Goal: Transaction & Acquisition: Purchase product/service

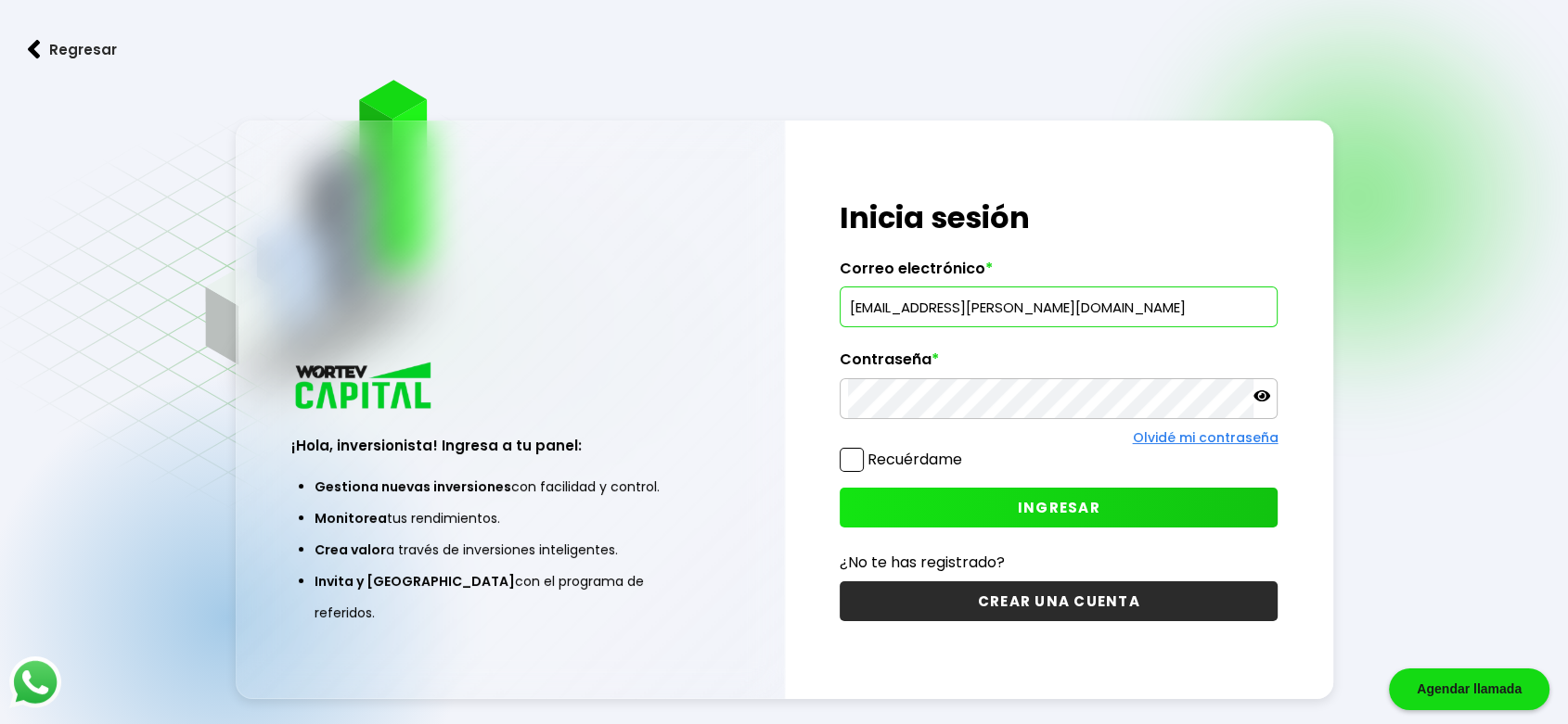
type input "[EMAIL_ADDRESS][PERSON_NAME][DOMAIN_NAME]"
click at [1054, 495] on button "INGRESAR" at bounding box center [1058, 508] width 438 height 40
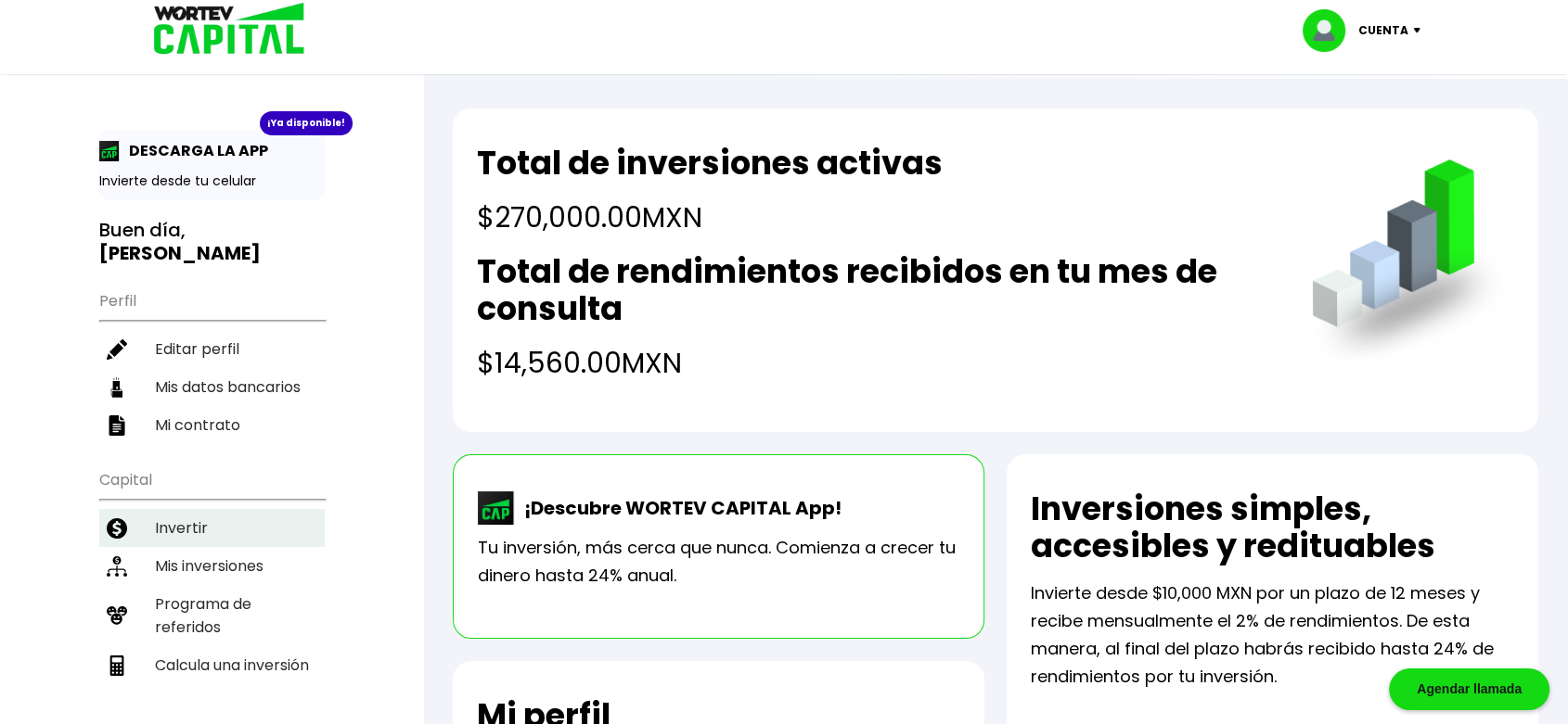
click at [187, 509] on li "Invertir" at bounding box center [211, 527] width 225 height 38
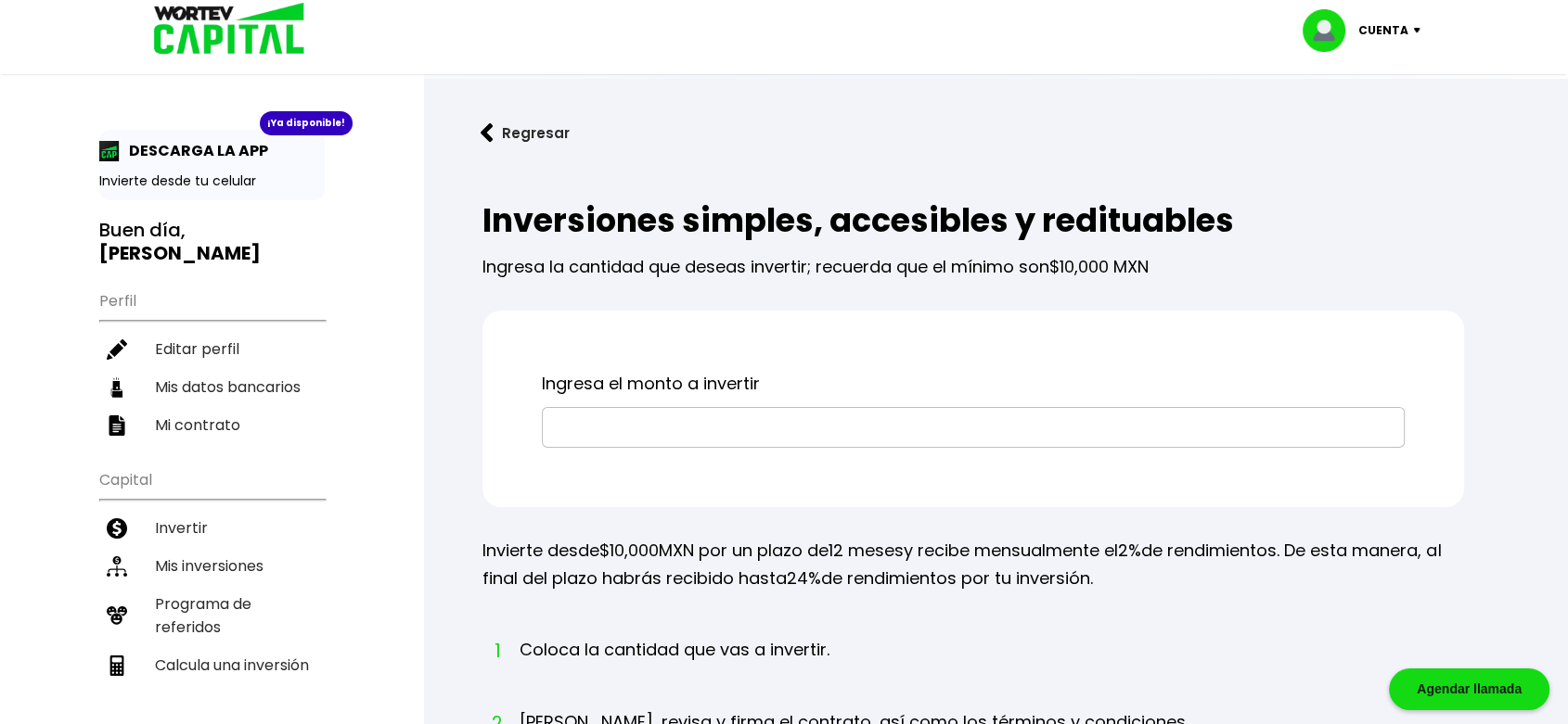
click at [750, 424] on input "text" at bounding box center [973, 428] width 847 height 39
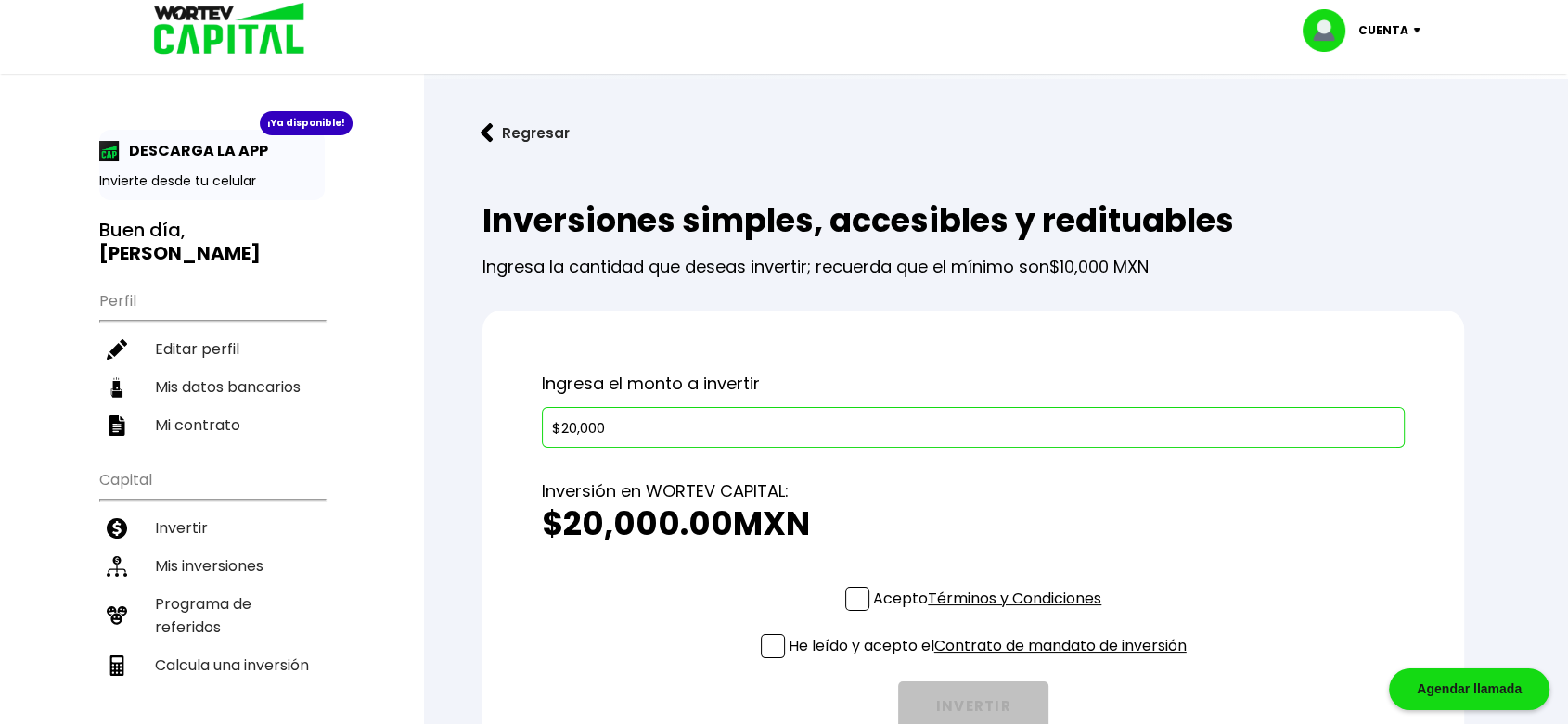
type input "$20,000"
click at [856, 599] on span at bounding box center [857, 599] width 24 height 24
click at [991, 613] on input "Acepto Términos y Condiciones" at bounding box center [991, 613] width 0 height 0
click at [761, 651] on span at bounding box center [772, 646] width 24 height 24
click at [991, 660] on input "He leído y acepto el Contrato de mandato de inversión" at bounding box center [991, 660] width 0 height 0
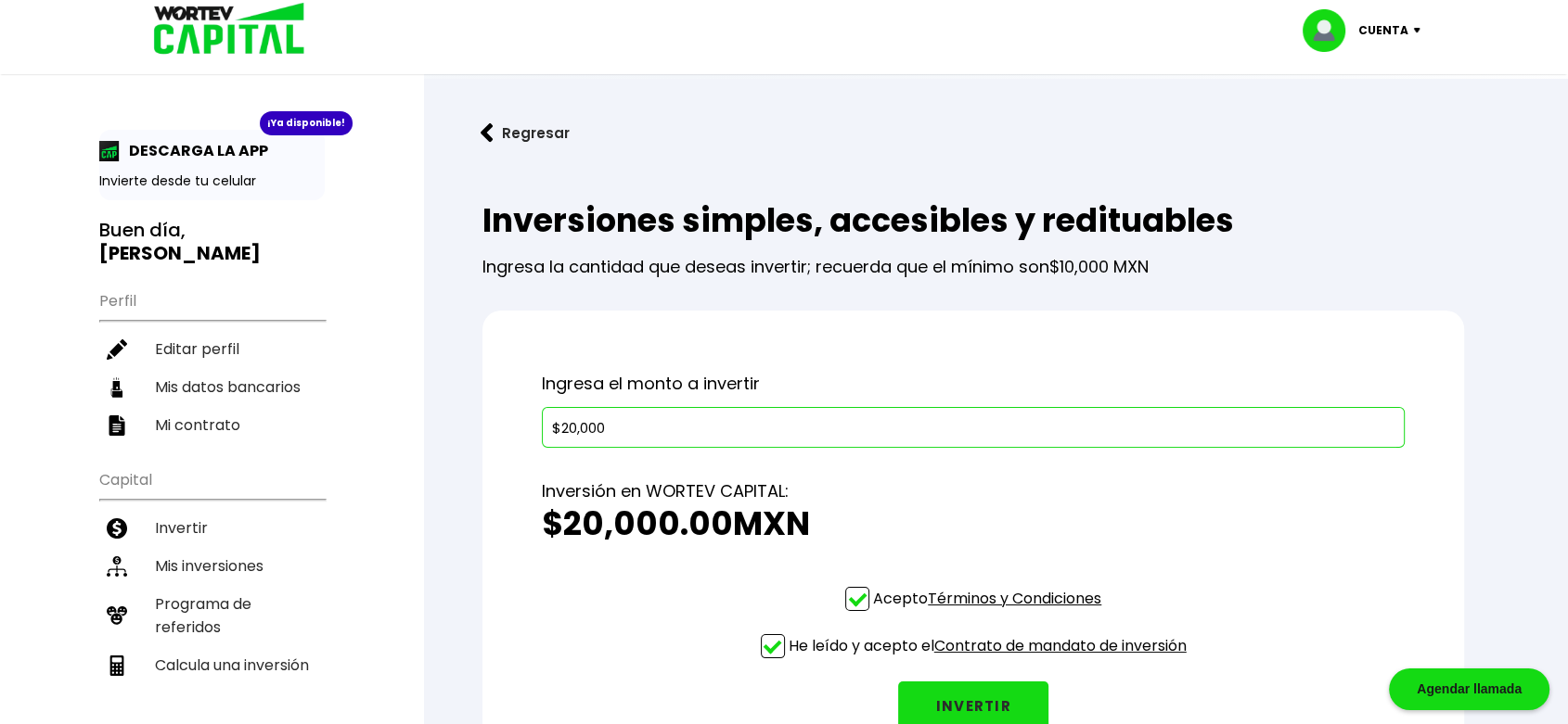
click at [943, 703] on button "INVERTIR" at bounding box center [974, 706] width 151 height 49
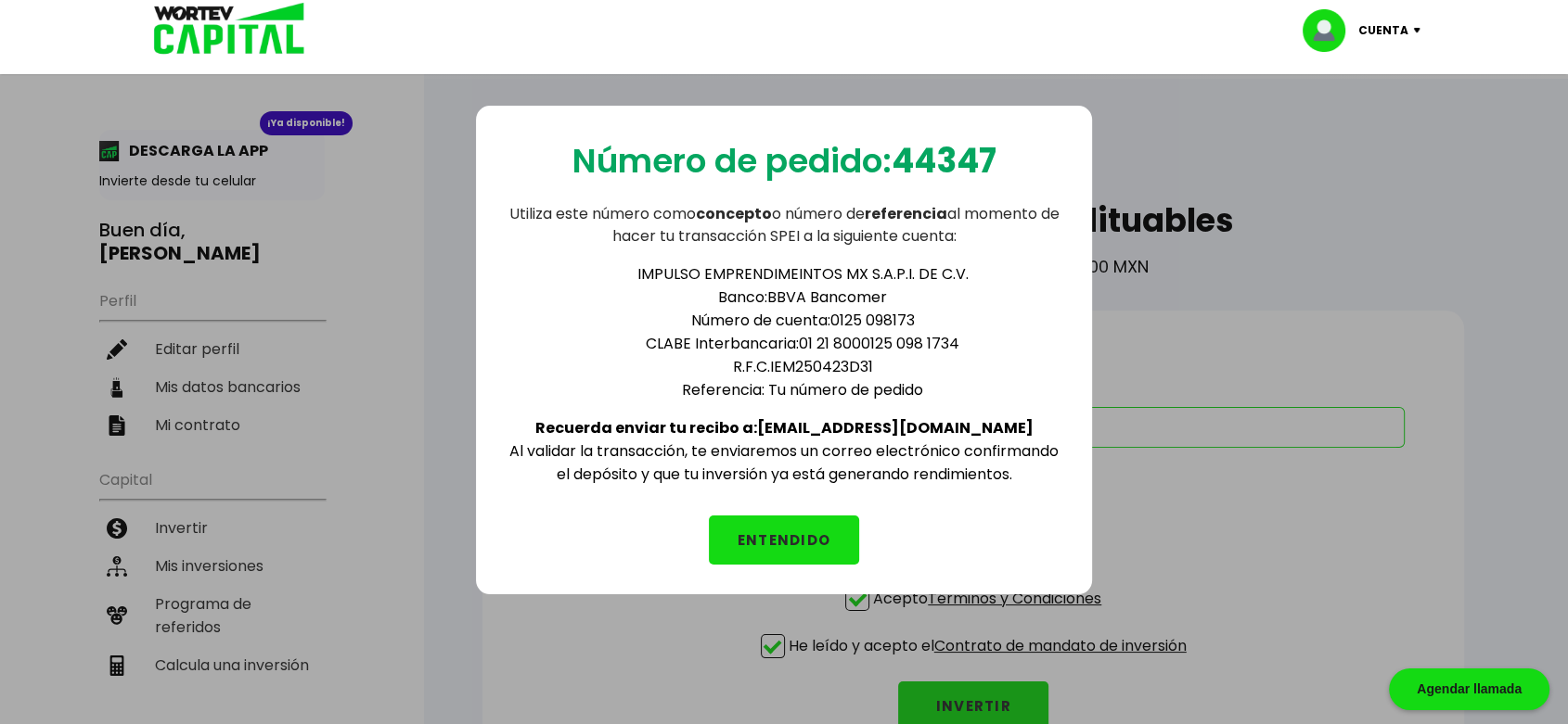
click at [935, 234] on p "Utiliza este número como concepto o número de referencia al momento de hacer tu…" at bounding box center [784, 226] width 557 height 45
click at [816, 529] on button "ENTENDIDO" at bounding box center [784, 540] width 151 height 49
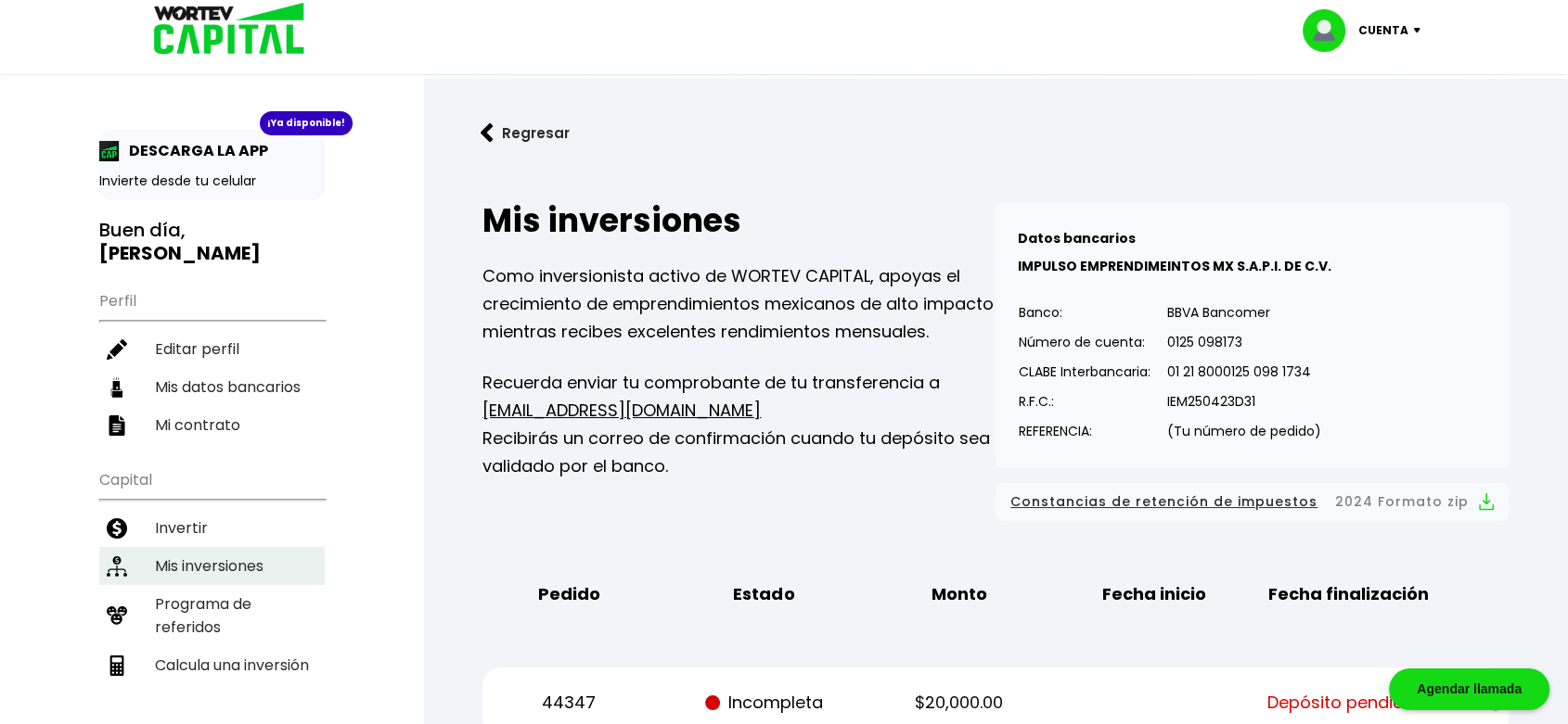
click at [203, 547] on li "Mis inversiones" at bounding box center [211, 566] width 225 height 38
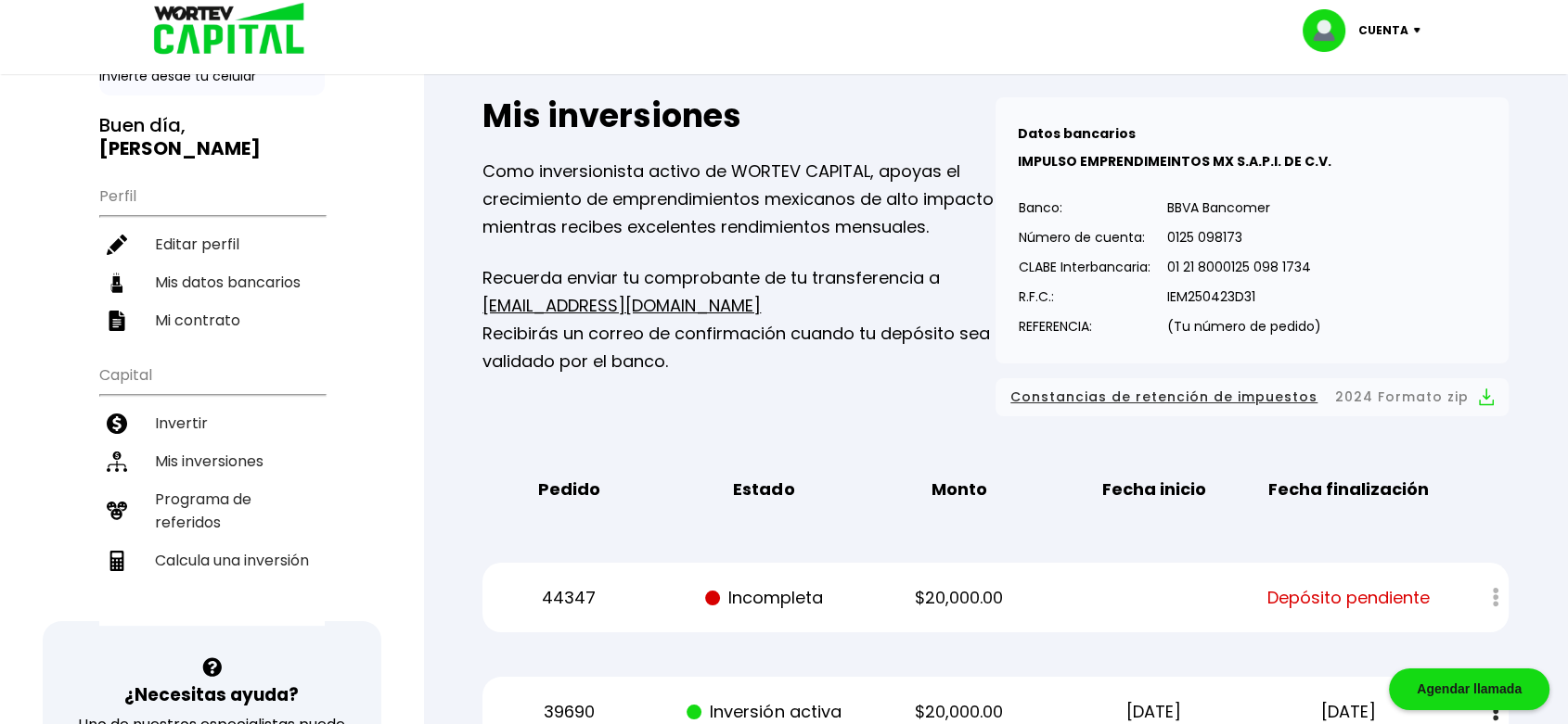
scroll to position [91, 0]
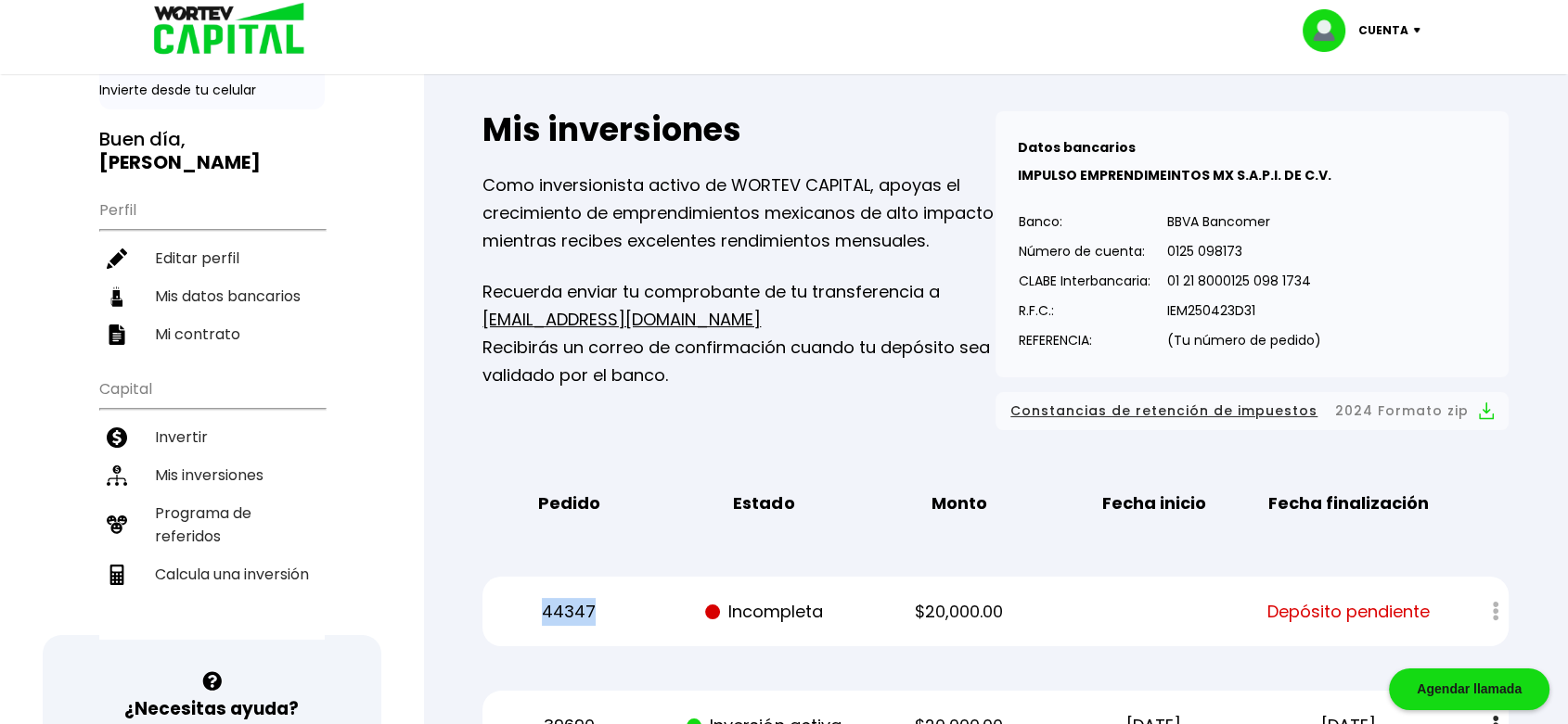
drag, startPoint x: 614, startPoint y: 609, endPoint x: 532, endPoint y: 615, distance: 82.2
click at [532, 615] on p "44347" at bounding box center [570, 611] width 164 height 27
copy p "44347"
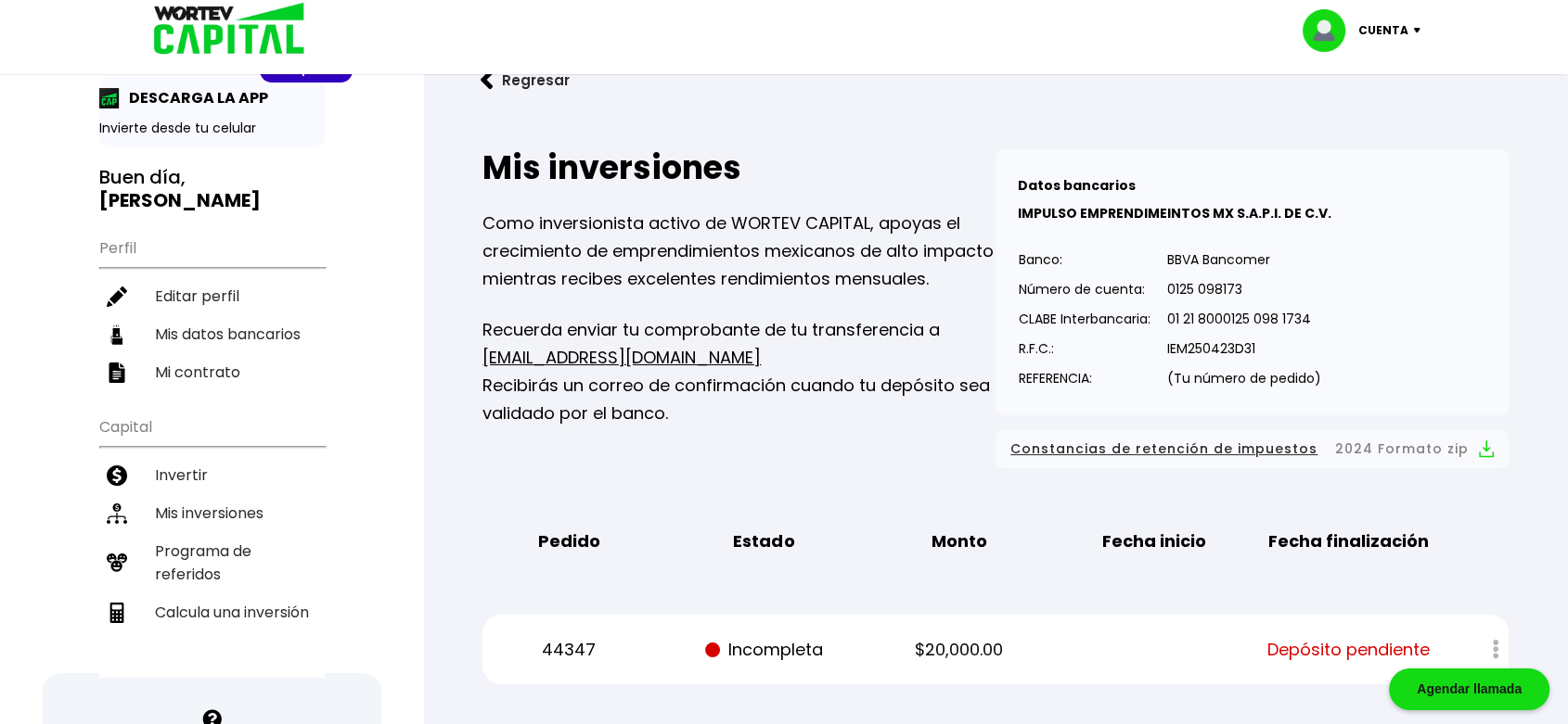
scroll to position [44, 0]
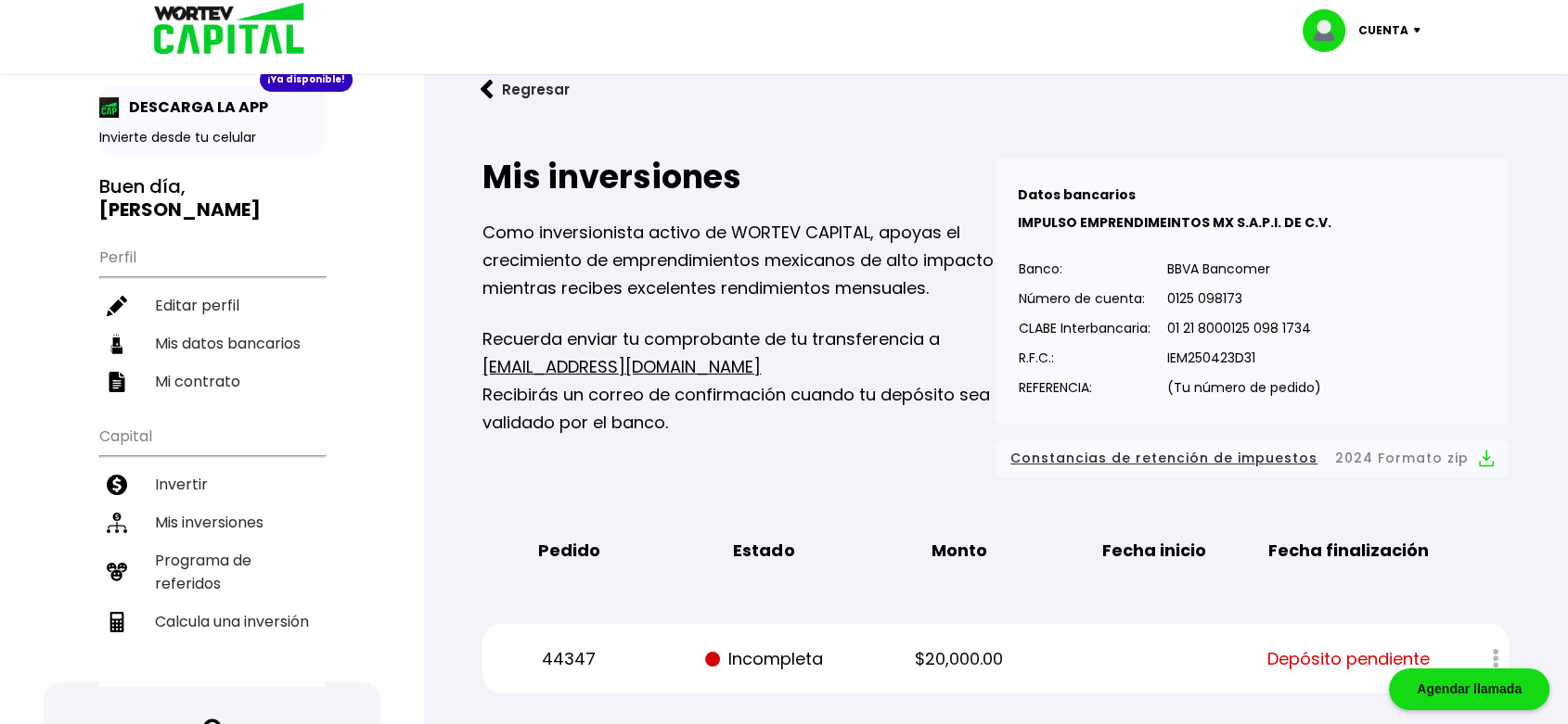
click at [1369, 27] on p "Cuenta" at bounding box center [1383, 30] width 50 height 27
click at [1367, 125] on li "Cerrar sesión" at bounding box center [1364, 123] width 149 height 38
